Goal: Task Accomplishment & Management: Manage account settings

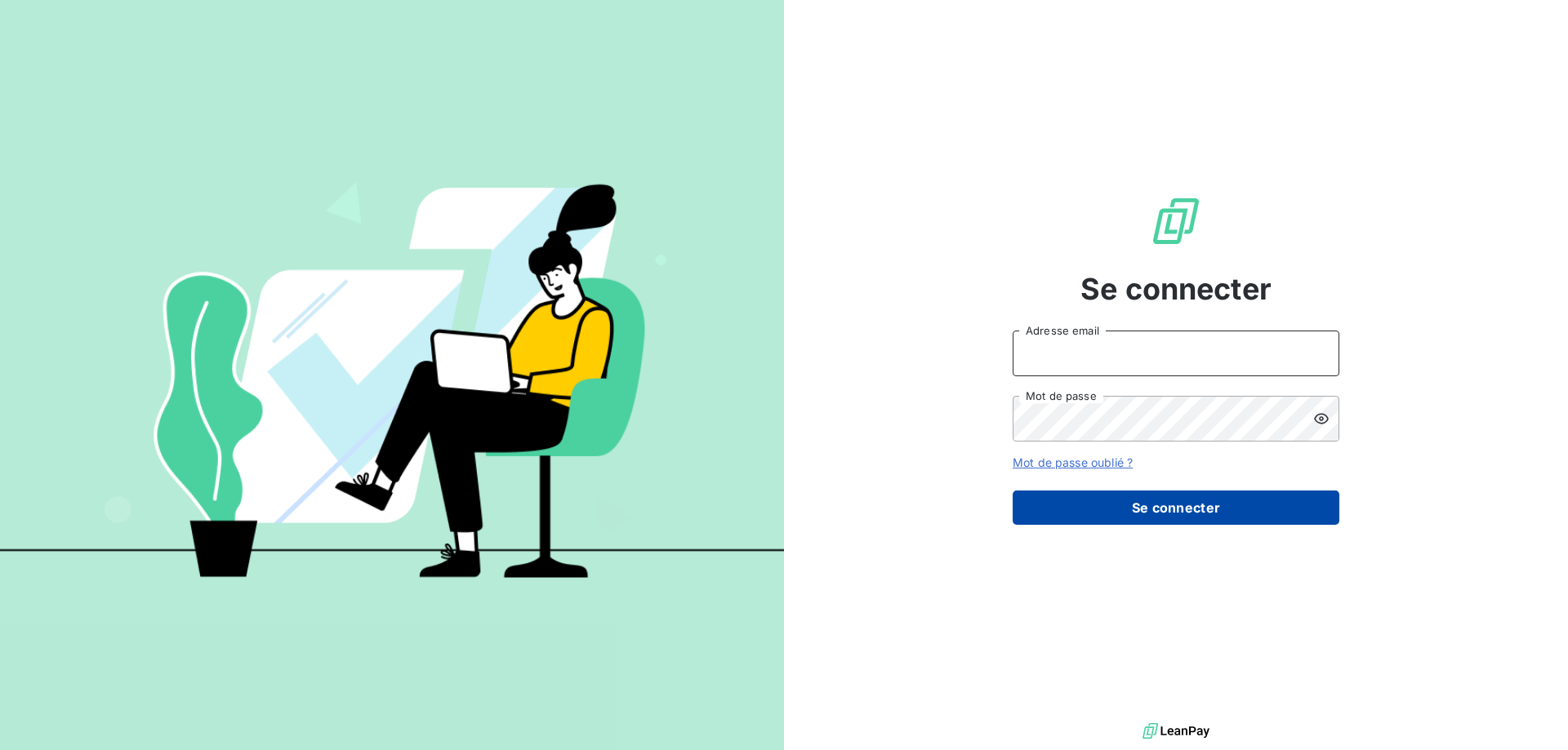
type input "DSARIOGLU@CABINETALCYON.FR"
click at [1147, 515] on button "Se connecter" at bounding box center [1176, 508] width 327 height 34
